Goal: Information Seeking & Learning: Find specific fact

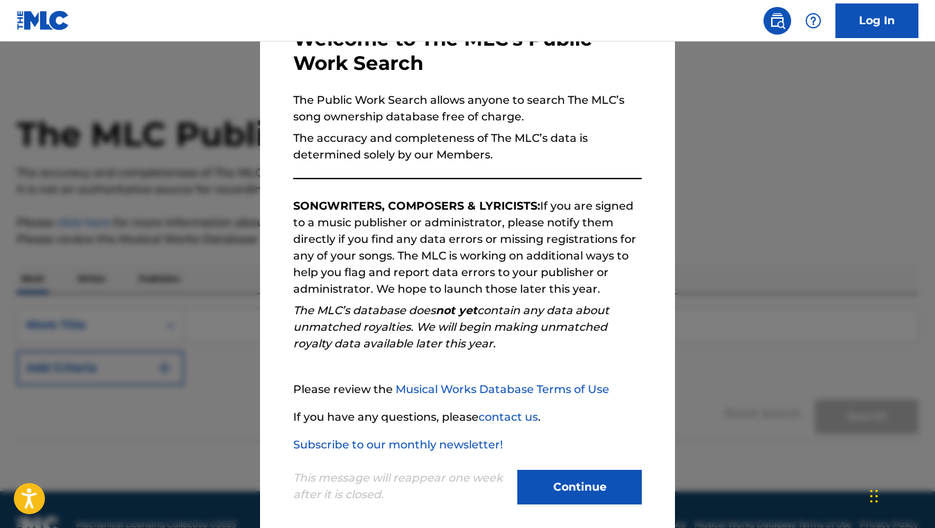
scroll to position [100, 0]
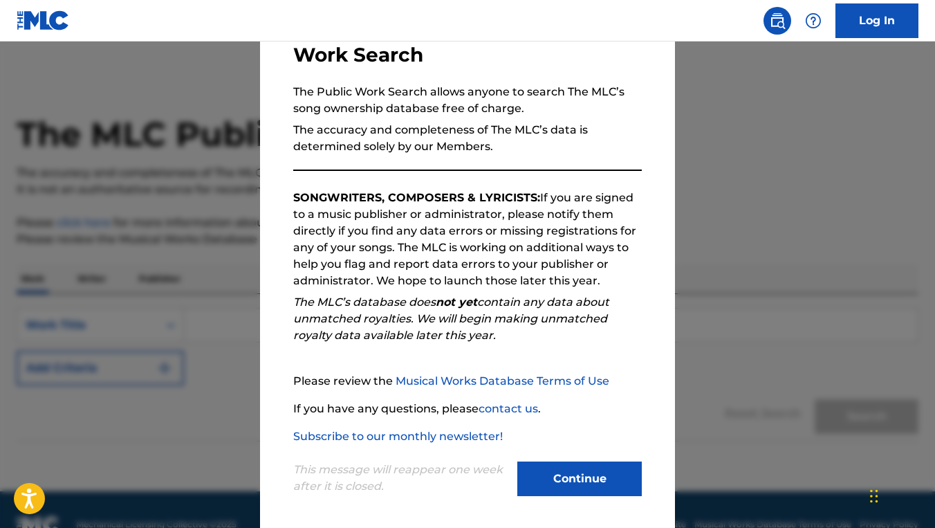
click at [558, 475] on button "Continue" at bounding box center [579, 478] width 125 height 35
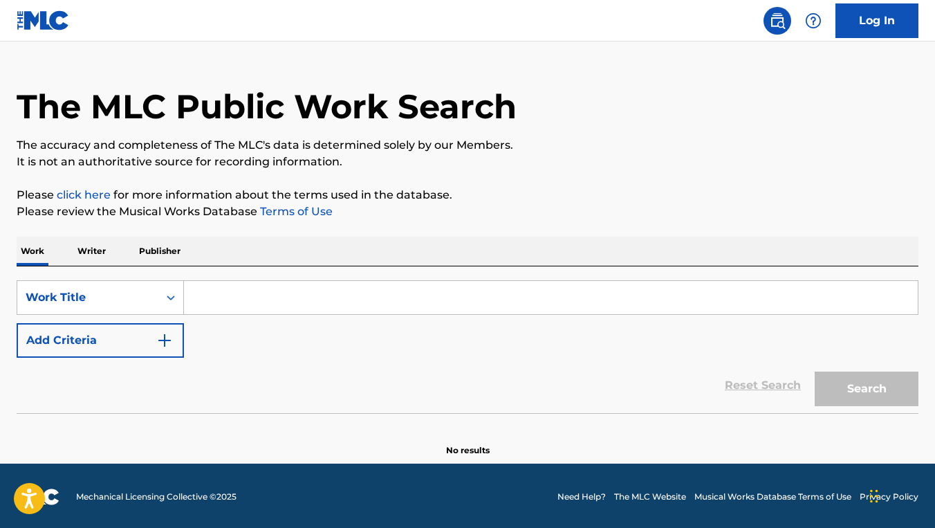
scroll to position [30, 0]
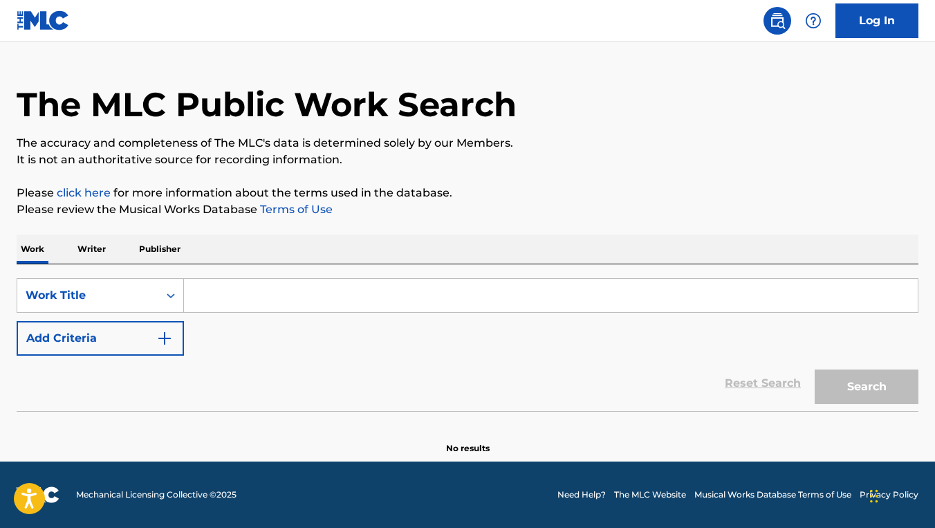
click at [237, 297] on input "Search Form" at bounding box center [551, 295] width 734 height 33
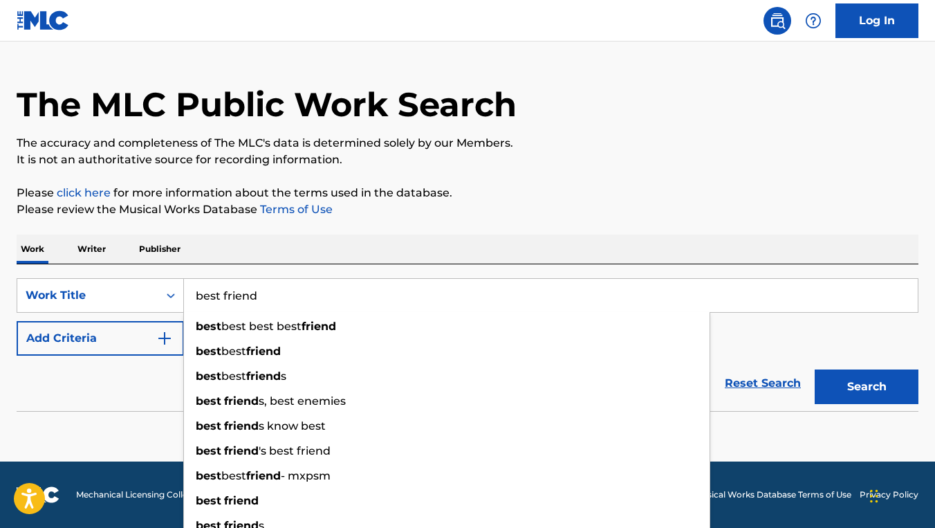
type input "best friend"
click at [64, 345] on button "Add Criteria" at bounding box center [100, 338] width 167 height 35
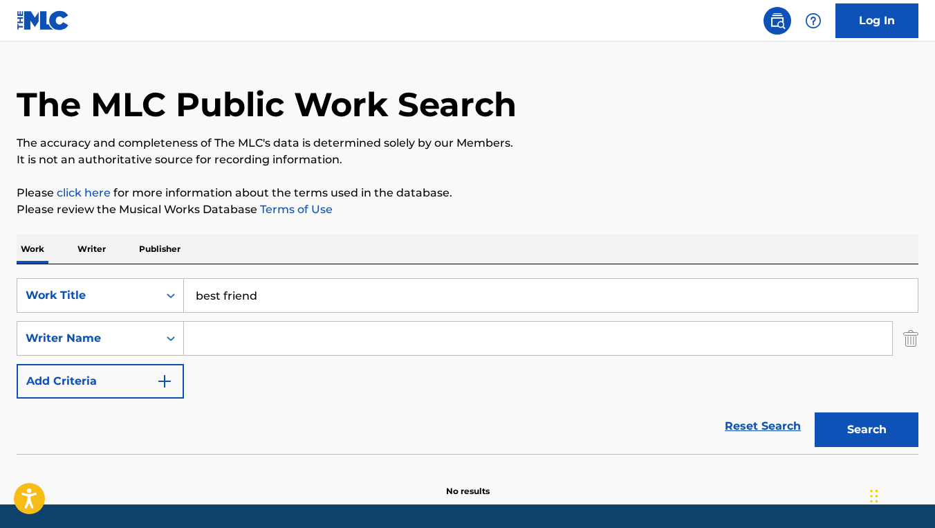
click at [214, 344] on input "Search Form" at bounding box center [538, 338] width 708 height 33
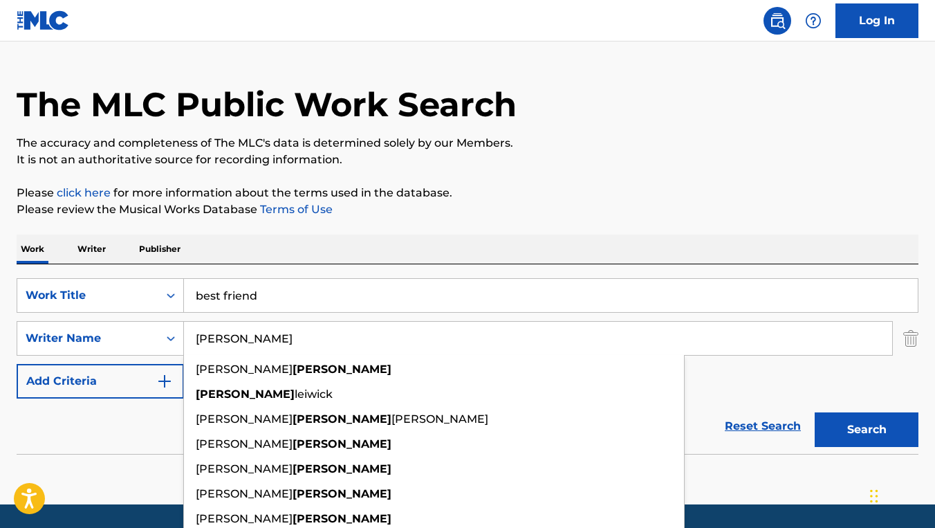
type input "[PERSON_NAME]"
click at [815, 412] on button "Search" at bounding box center [867, 429] width 104 height 35
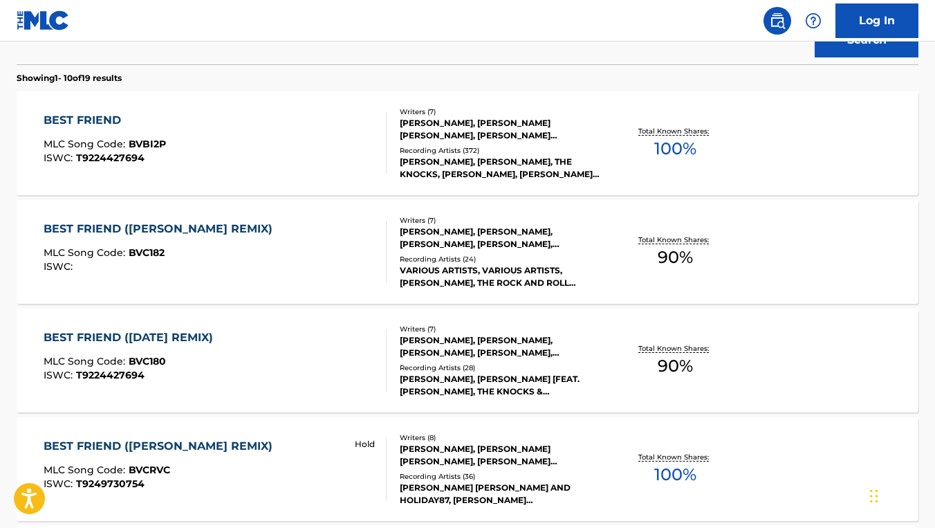
scroll to position [412, 0]
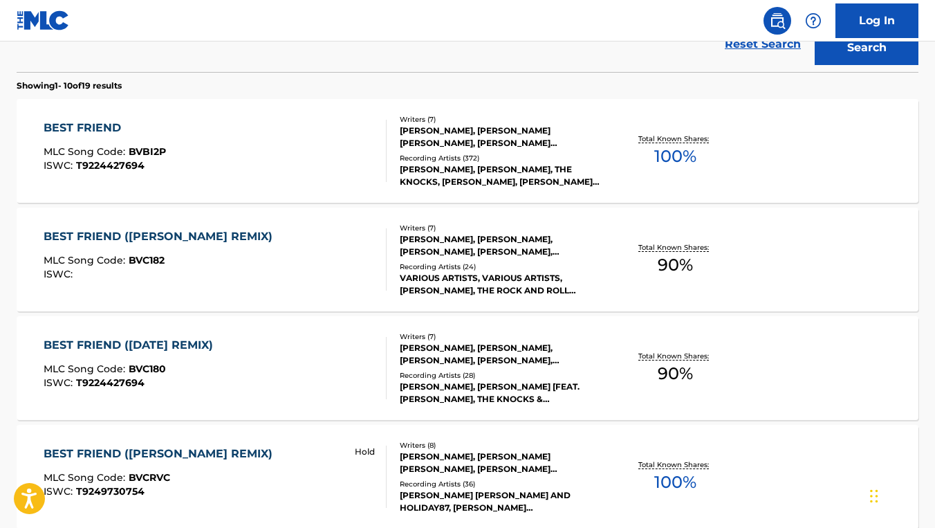
click at [98, 127] on div "BEST FRIEND" at bounding box center [105, 128] width 122 height 17
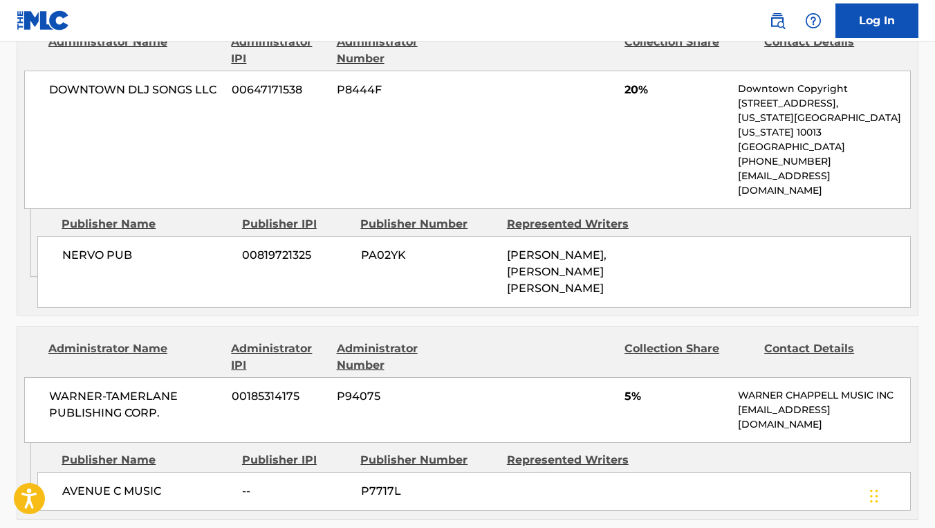
scroll to position [908, 0]
